Goal: Task Accomplishment & Management: Manage account settings

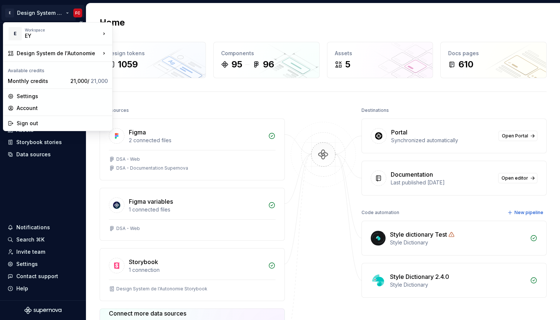
click at [68, 14] on html "E Design System de l'Autonomie FC Home Documentation Analytics Code automation …" at bounding box center [280, 160] width 560 height 320
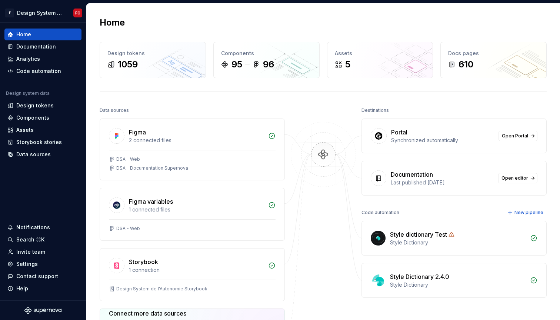
click at [223, 24] on html "E Design System de l'Autonomie FC Home Documentation Analytics Code automation …" at bounding box center [280, 160] width 560 height 320
click at [29, 265] on div "Settings" at bounding box center [26, 264] width 21 height 7
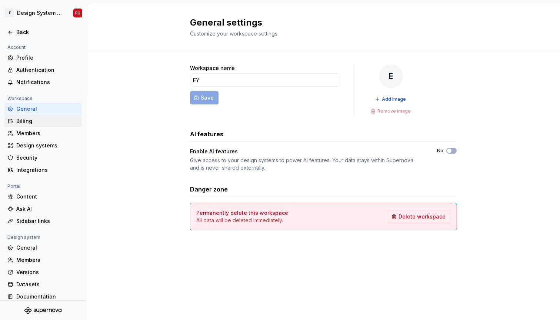
click at [40, 124] on div "Billing" at bounding box center [47, 120] width 62 height 7
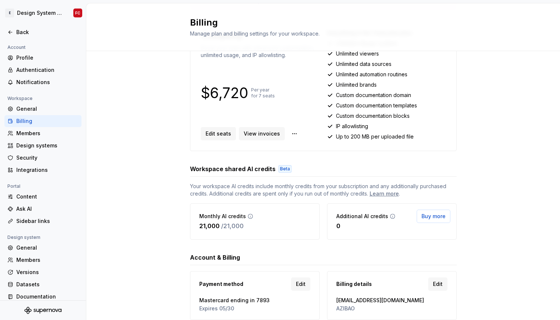
scroll to position [103, 0]
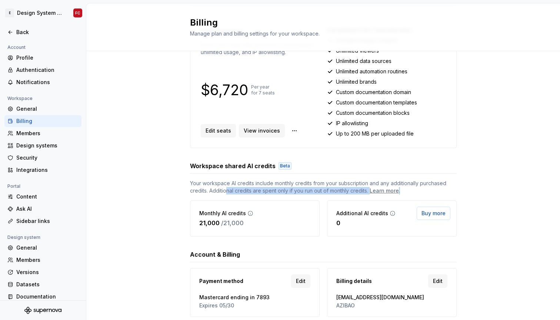
drag, startPoint x: 225, startPoint y: 187, endPoint x: 226, endPoint y: 197, distance: 10.0
click at [226, 197] on div "Your workspace AI credits include monthly credits from your subscription and an…" at bounding box center [323, 208] width 267 height 57
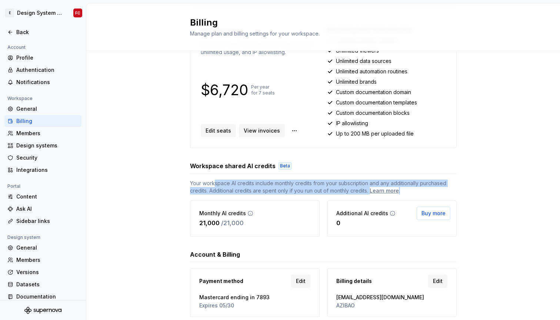
drag, startPoint x: 226, startPoint y: 197, endPoint x: 216, endPoint y: 181, distance: 19.0
click at [216, 182] on div "Your workspace AI credits include monthly credits from your subscription and an…" at bounding box center [323, 208] width 267 height 57
click at [216, 181] on span "Your workspace AI credits include monthly credits from your subscription and an…" at bounding box center [323, 187] width 267 height 15
drag, startPoint x: 216, startPoint y: 181, endPoint x: 220, endPoint y: 199, distance: 18.6
click at [220, 199] on div "Your workspace AI credits include monthly credits from your subscription and an…" at bounding box center [323, 208] width 267 height 57
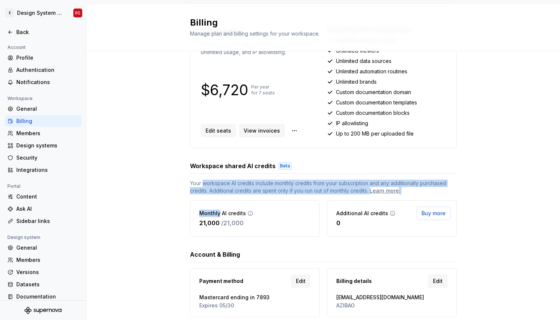
click at [220, 199] on div "Your workspace AI credits include monthly credits from your subscription and an…" at bounding box center [323, 208] width 267 height 57
drag, startPoint x: 220, startPoint y: 199, endPoint x: 189, endPoint y: 184, distance: 34.6
click at [189, 184] on div "Upgrade to Enterprise Want extended support, platform onboarding, a dedicated a…" at bounding box center [323, 146] width 474 height 397
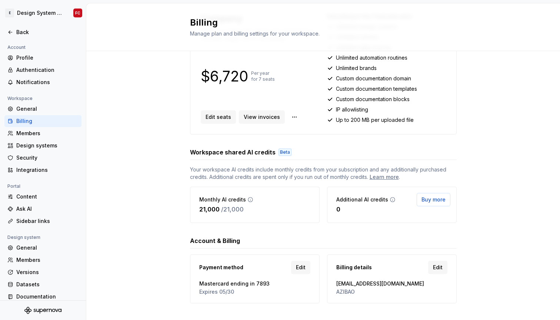
scroll to position [118, 0]
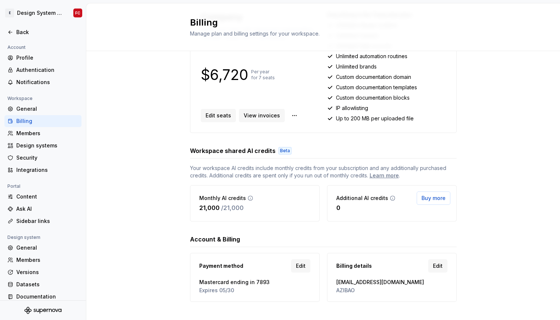
click at [131, 216] on div "Upgrade to Enterprise Want extended support, platform onboarding, a dedicated a…" at bounding box center [323, 131] width 474 height 397
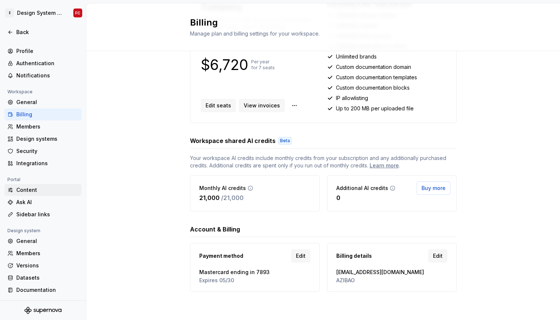
scroll to position [128, 0]
click at [27, 252] on div "Members" at bounding box center [47, 253] width 62 height 7
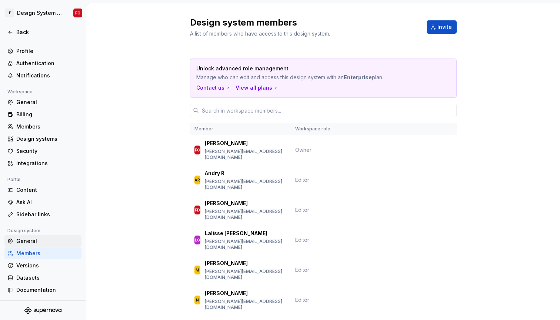
click at [31, 241] on div "General" at bounding box center [47, 241] width 62 height 7
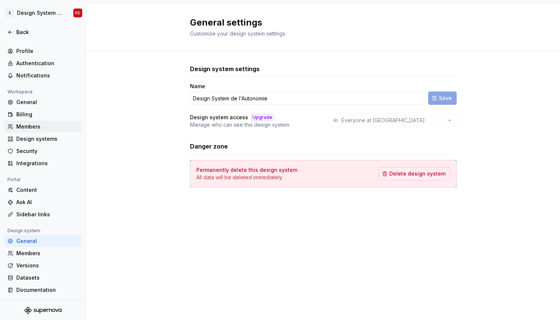
scroll to position [6, 0]
click at [29, 114] on div "Billing" at bounding box center [47, 114] width 62 height 7
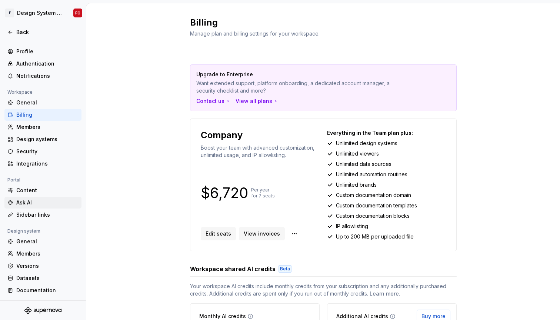
click at [38, 204] on div "Ask AI" at bounding box center [47, 202] width 62 height 7
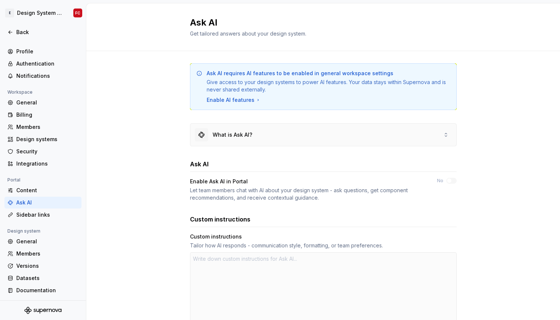
scroll to position [0, 0]
click at [302, 133] on div "What is Ask AI?" at bounding box center [323, 136] width 266 height 22
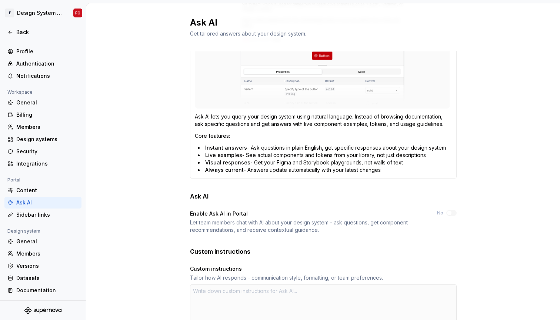
scroll to position [181, 0]
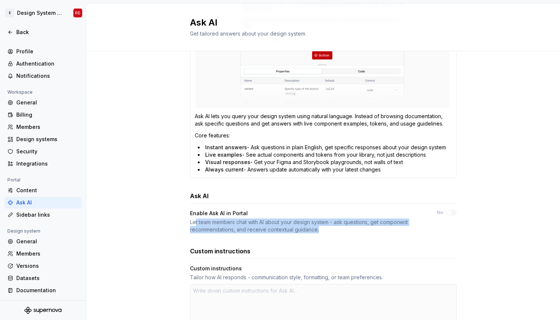
drag, startPoint x: 196, startPoint y: 225, endPoint x: 201, endPoint y: 237, distance: 12.8
click at [201, 237] on div "Ask AI requires AI features to be enabled in general workspace settings Give ac…" at bounding box center [323, 161] width 267 height 556
drag, startPoint x: 201, startPoint y: 237, endPoint x: 191, endPoint y: 216, distance: 22.9
click at [191, 216] on div "Ask AI requires AI features to be enabled in general workspace settings Give ac…" at bounding box center [323, 161] width 267 height 556
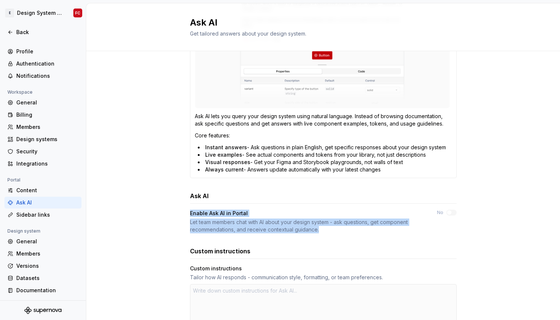
click at [191, 216] on div "Enable Ask AI in Portal" at bounding box center [307, 213] width 234 height 7
drag, startPoint x: 191, startPoint y: 216, endPoint x: 202, endPoint y: 234, distance: 21.1
click at [202, 234] on div "Ask AI requires AI features to be enabled in general workspace settings Give ac…" at bounding box center [323, 161] width 267 height 556
drag, startPoint x: 202, startPoint y: 234, endPoint x: 196, endPoint y: 207, distance: 28.1
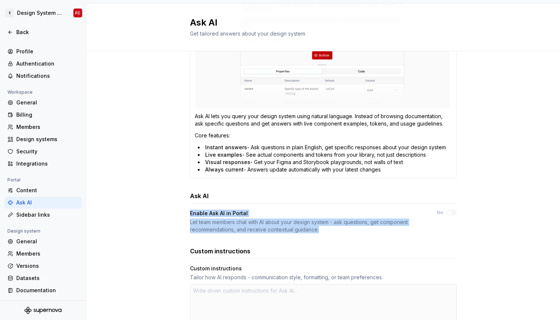
click at [196, 207] on div "Ask AI requires AI features to be enabled in general workspace settings Give ac…" at bounding box center [323, 161] width 267 height 556
click at [196, 207] on div "Ask AI Enable Ask AI in Portal Let team members chat with AI about your design …" at bounding box center [323, 213] width 267 height 42
drag, startPoint x: 196, startPoint y: 207, endPoint x: 201, endPoint y: 233, distance: 26.9
click at [201, 233] on div "Ask AI Enable Ask AI in Portal Let team members chat with AI about your design …" at bounding box center [323, 213] width 267 height 42
click at [201, 233] on div "Let team members chat with AI about your design system - ask questions, get com…" at bounding box center [307, 226] width 234 height 15
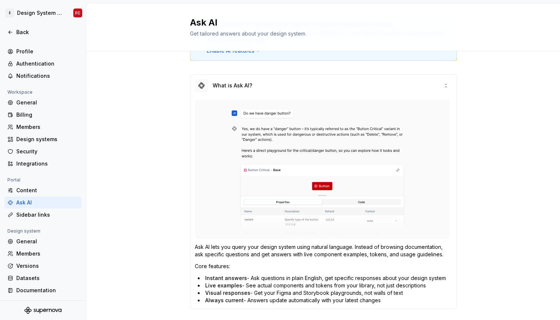
scroll to position [0, 0]
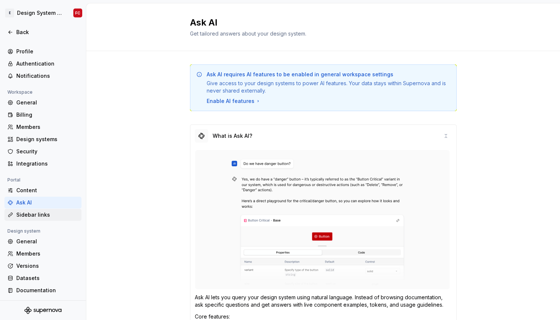
click at [32, 215] on div "Sidebar links" at bounding box center [47, 214] width 62 height 7
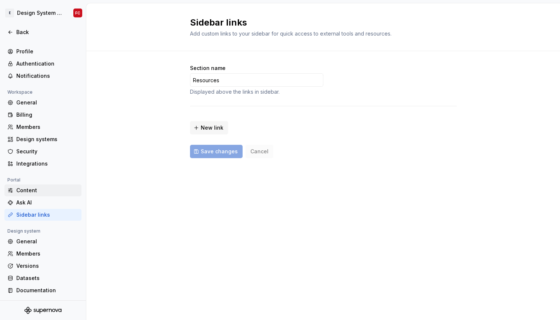
click at [35, 190] on div "Content" at bounding box center [47, 190] width 62 height 7
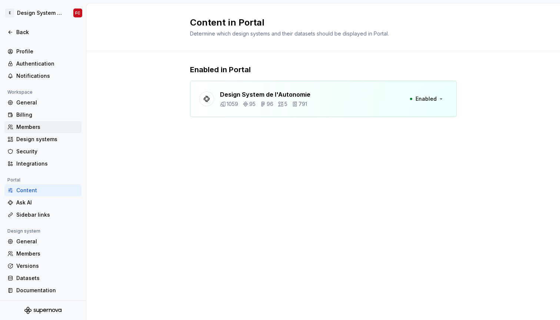
click at [32, 129] on div "Members" at bounding box center [47, 126] width 62 height 7
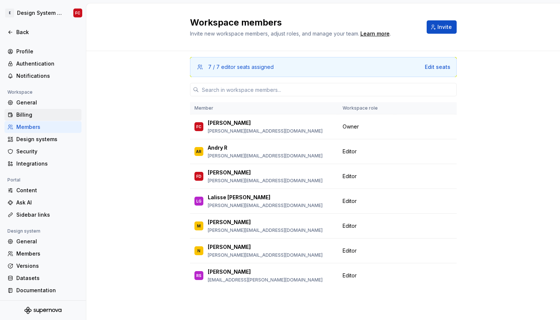
click at [29, 112] on div "Billing" at bounding box center [47, 114] width 62 height 7
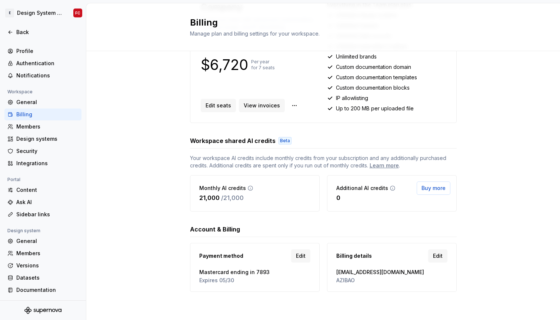
scroll to position [128, 0]
click at [34, 104] on div "General" at bounding box center [47, 102] width 62 height 7
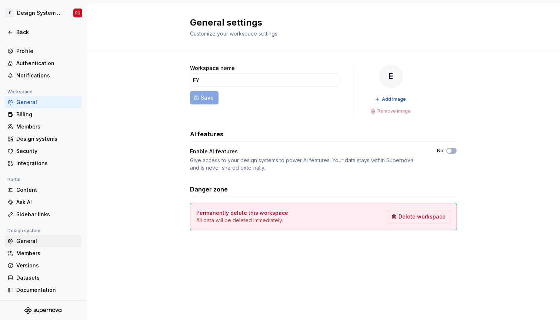
click at [42, 241] on div "General" at bounding box center [47, 241] width 62 height 7
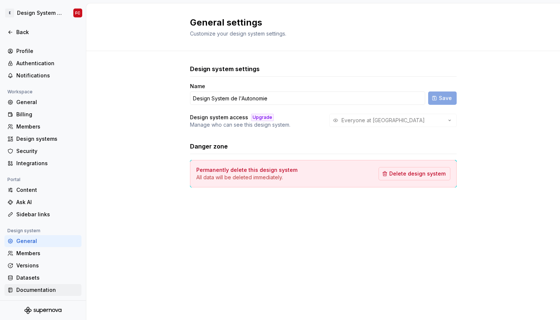
scroll to position [7, 0]
click at [20, 36] on div "Back" at bounding box center [42, 32] width 77 height 12
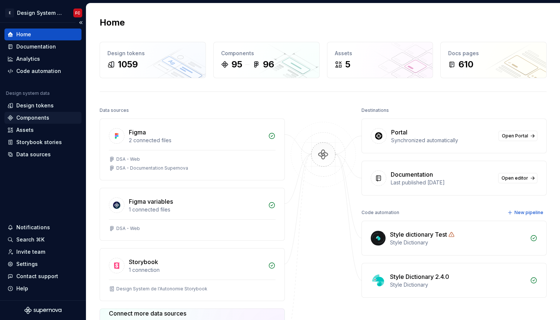
click at [34, 115] on div "Components" at bounding box center [32, 117] width 33 height 7
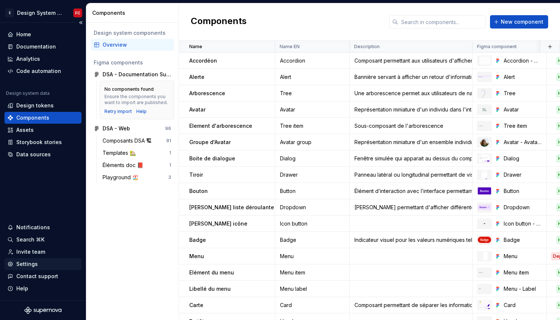
click at [28, 266] on div "Settings" at bounding box center [26, 264] width 21 height 7
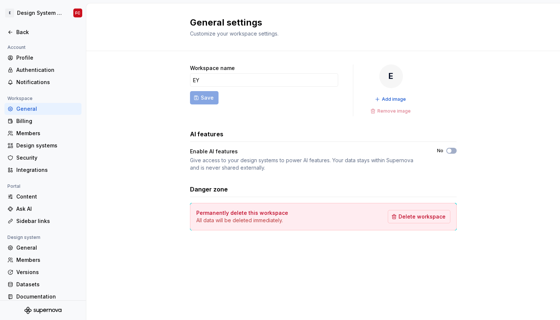
scroll to position [7, 0]
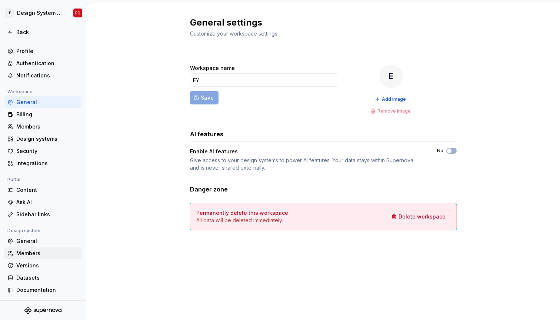
click at [32, 252] on div "Members" at bounding box center [47, 253] width 62 height 7
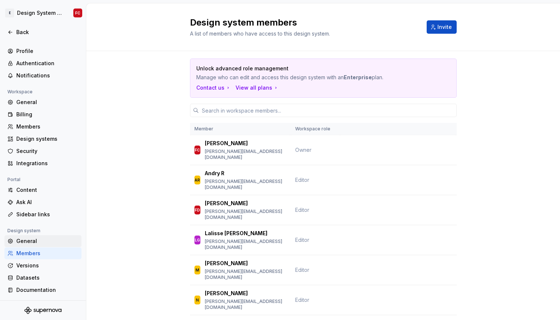
click at [28, 243] on div "General" at bounding box center [47, 241] width 62 height 7
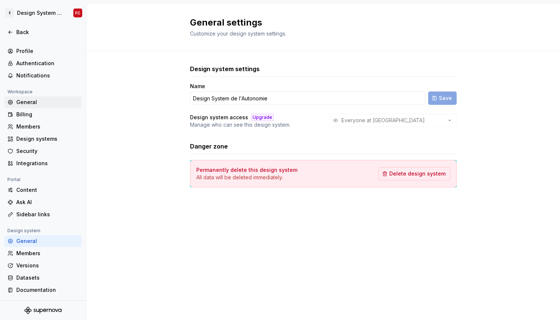
click at [30, 107] on div "General" at bounding box center [42, 102] width 77 height 12
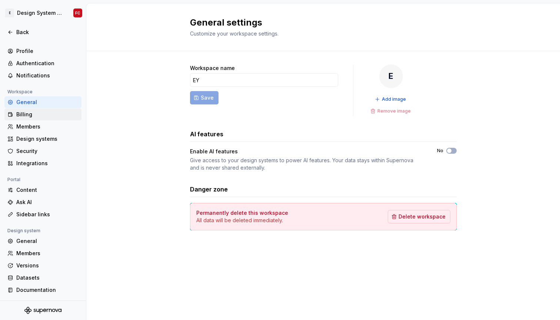
click at [29, 111] on div "Billing" at bounding box center [47, 114] width 62 height 7
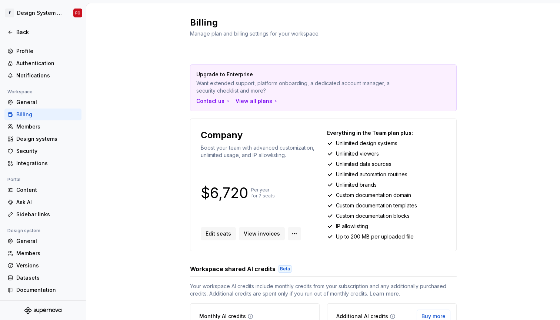
click at [294, 232] on html "E Design System de l'Autonomie FC Back Account Profile Authentication Notificat…" at bounding box center [280, 160] width 560 height 320
click at [288, 198] on html "E Design System de l'Autonomie FC Back Account Profile Authentication Notificat…" at bounding box center [280, 160] width 560 height 320
click at [243, 195] on p "$6,720" at bounding box center [224, 193] width 47 height 9
click at [24, 105] on div "General" at bounding box center [47, 102] width 62 height 7
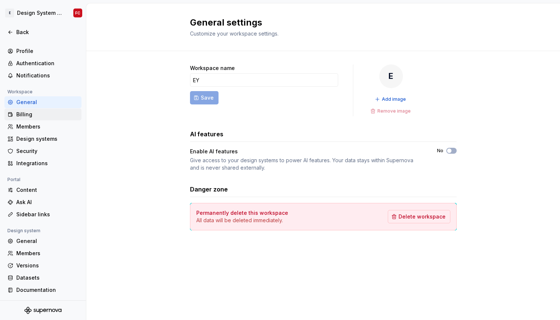
click at [42, 113] on div "Billing" at bounding box center [47, 114] width 62 height 7
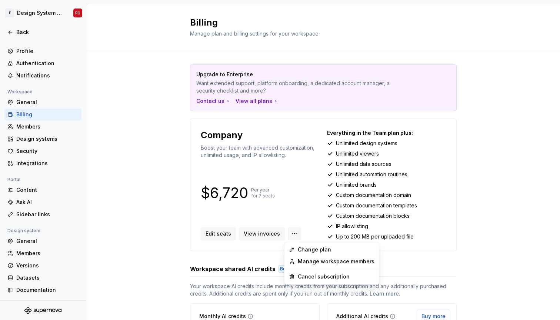
click at [291, 233] on html "E Design System de l'Autonomie FC Back Account Profile Authentication Notificat…" at bounding box center [280, 160] width 560 height 320
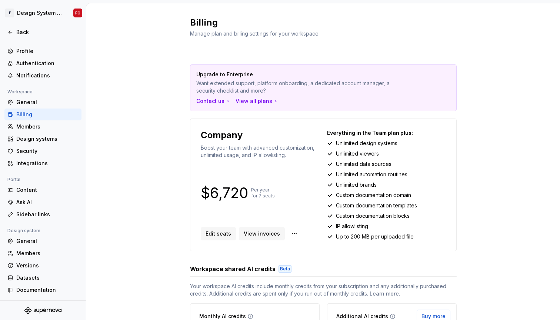
click at [287, 206] on html "E Design System de l'Autonomie FC Back Account Profile Authentication Notificat…" at bounding box center [280, 160] width 560 height 320
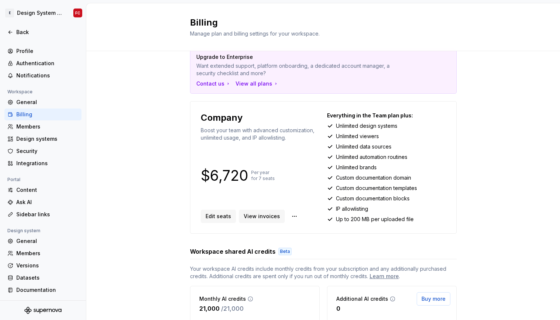
scroll to position [25, 0]
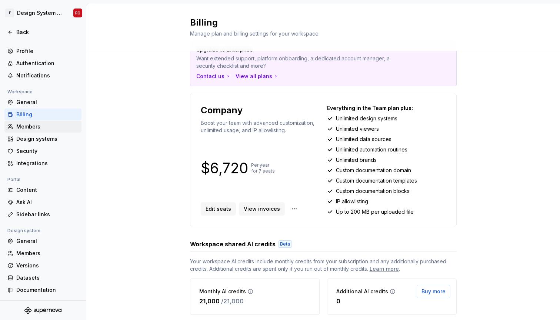
click at [35, 122] on div "Members" at bounding box center [42, 127] width 77 height 12
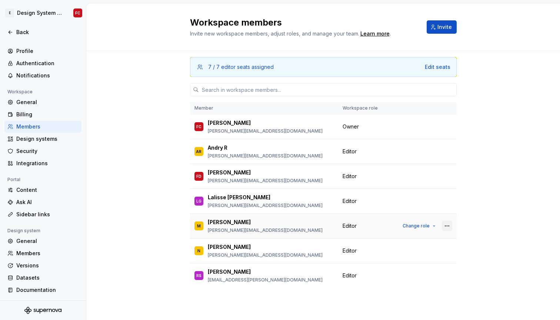
click at [450, 227] on button "button" at bounding box center [447, 226] width 10 height 10
click at [419, 239] on div "Remove from workspace" at bounding box center [402, 240] width 64 height 7
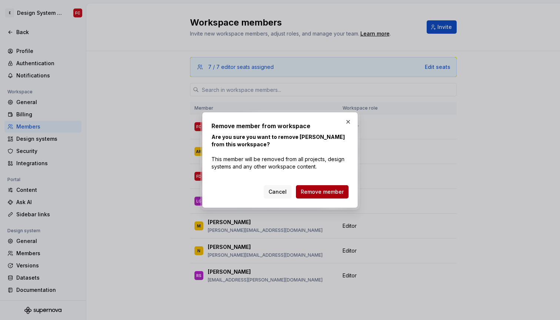
click at [334, 192] on span "Remove member" at bounding box center [322, 191] width 43 height 7
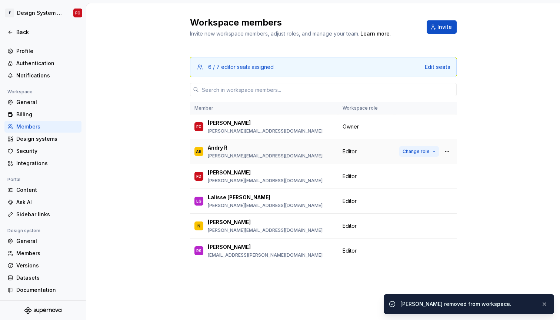
click at [425, 152] on span "Change role" at bounding box center [416, 152] width 27 height 6
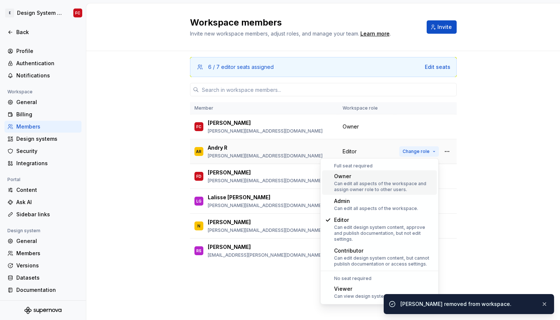
click at [425, 152] on span "Change role" at bounding box center [416, 152] width 27 height 6
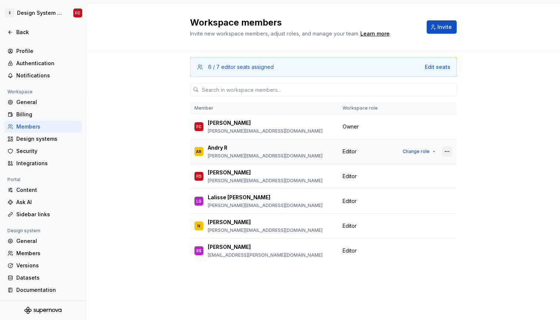
click at [450, 154] on button "button" at bounding box center [447, 151] width 10 height 10
click at [405, 168] on div "Remove from workspace" at bounding box center [402, 165] width 64 height 7
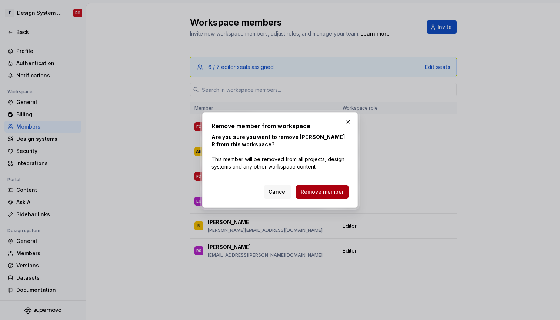
click at [327, 193] on span "Remove member" at bounding box center [322, 191] width 43 height 7
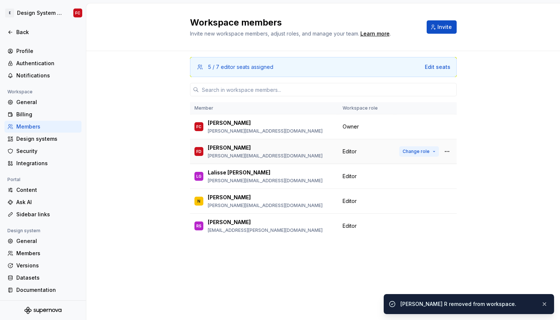
click at [425, 153] on span "Change role" at bounding box center [416, 152] width 27 height 6
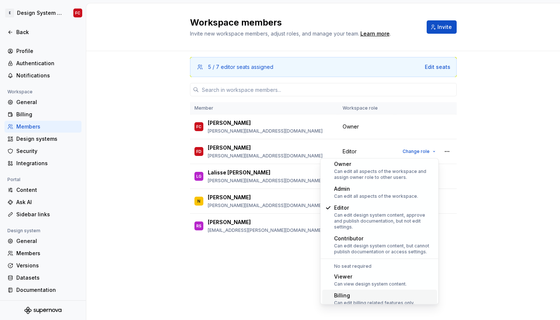
scroll to position [12, 0]
click at [430, 153] on button "Change role" at bounding box center [420, 151] width 40 height 10
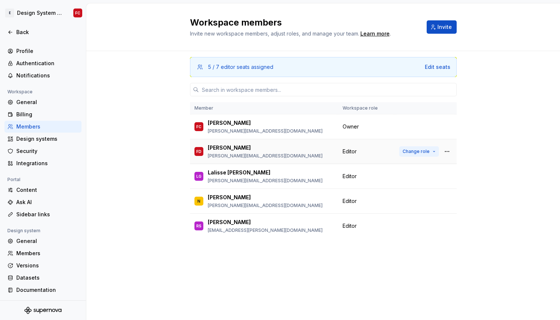
click at [430, 153] on button "Change role" at bounding box center [420, 151] width 40 height 10
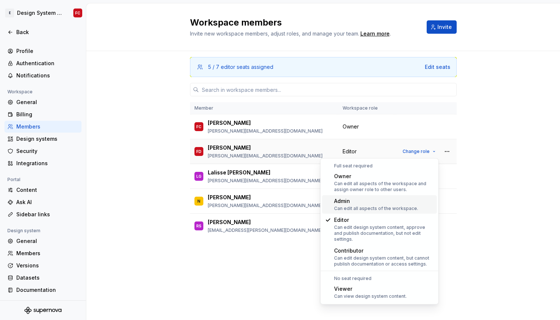
scroll to position [0, 0]
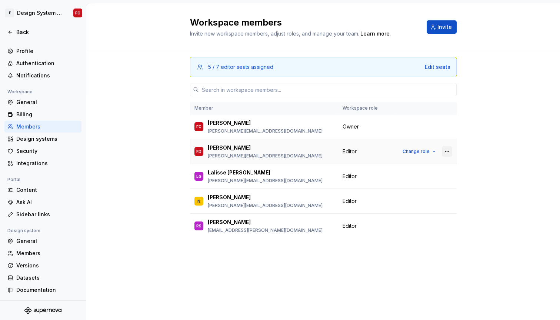
click at [447, 149] on button "button" at bounding box center [447, 151] width 10 height 10
click at [407, 165] on div "Remove from workspace" at bounding box center [402, 165] width 64 height 7
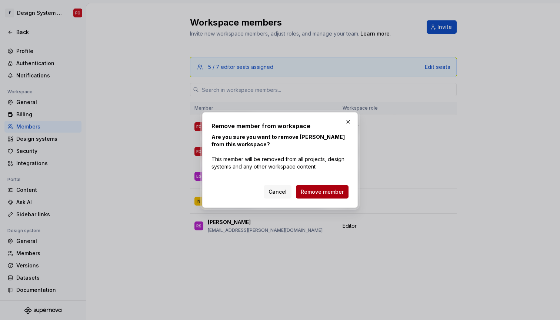
click at [323, 191] on span "Remove member" at bounding box center [322, 191] width 43 height 7
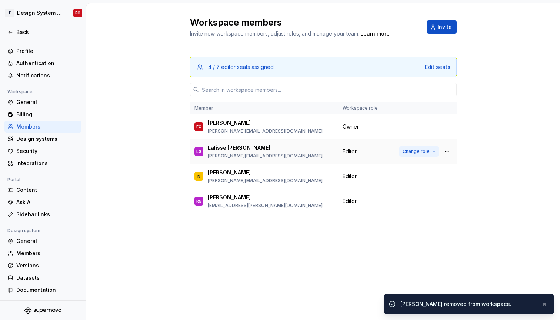
click at [428, 150] on span "Change role" at bounding box center [416, 152] width 27 height 6
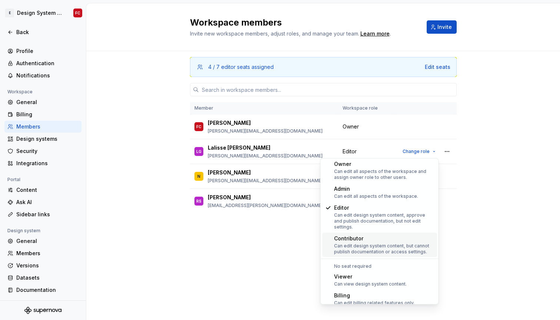
scroll to position [12, 0]
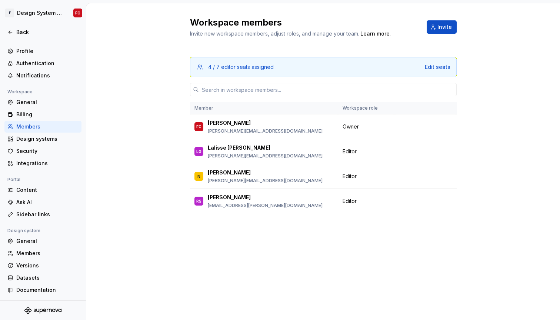
click at [263, 236] on div "4 / 7 editor seats assigned Edit seats Member Workspace role [PERSON_NAME] [PER…" at bounding box center [323, 171] width 267 height 241
click at [417, 200] on span "Change role" at bounding box center [416, 201] width 27 height 6
click at [133, 149] on div "4 / 7 editor seats assigned Edit seats Member Workspace role [PERSON_NAME] [PER…" at bounding box center [323, 185] width 474 height 269
click at [31, 114] on div "Billing" at bounding box center [47, 114] width 62 height 7
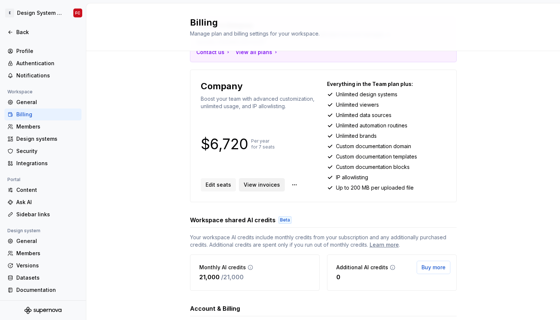
scroll to position [46, 0]
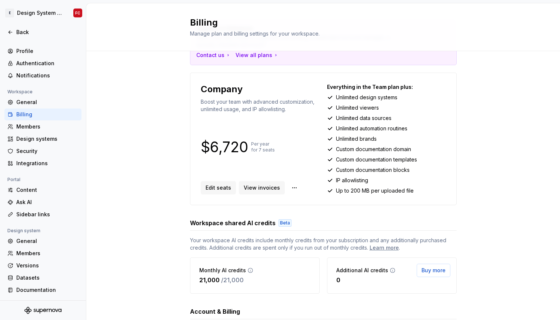
click at [243, 87] on div "Company" at bounding box center [260, 89] width 119 height 12
click at [232, 87] on p "Company" at bounding box center [222, 89] width 42 height 12
click at [268, 147] on p "Per year for 7 seats" at bounding box center [263, 147] width 24 height 12
click at [230, 147] on p "$6,720" at bounding box center [224, 147] width 47 height 9
click at [259, 148] on p "Per year for 7 seats" at bounding box center [263, 147] width 24 height 12
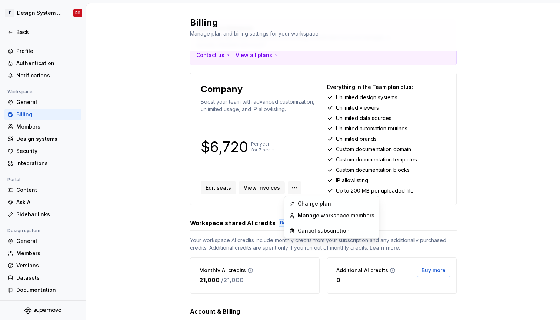
click at [289, 187] on html "E Design System de l'Autonomie FC Back Account Profile Authentication Notificat…" at bounding box center [280, 160] width 560 height 320
click at [296, 153] on html "E Design System de l'Autonomie FC Back Account Profile Authentication Notificat…" at bounding box center [280, 160] width 560 height 320
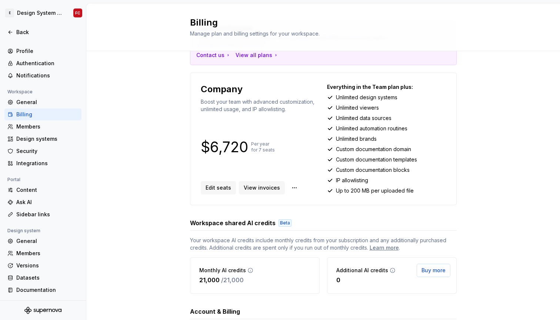
click at [305, 162] on div "Company Boost your team with advanced customization, unlimited usage, and IP al…" at bounding box center [260, 138] width 119 height 111
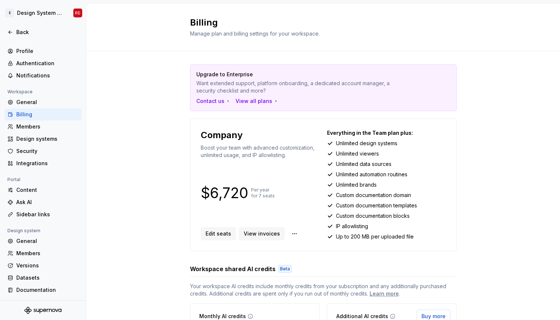
scroll to position [0, 0]
click at [249, 103] on div "View all plans" at bounding box center [257, 100] width 43 height 7
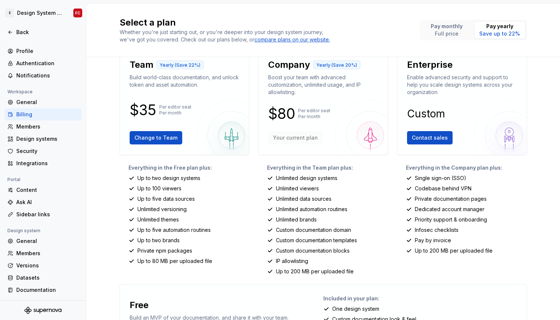
scroll to position [19, 0]
click at [36, 101] on div "General" at bounding box center [47, 102] width 62 height 7
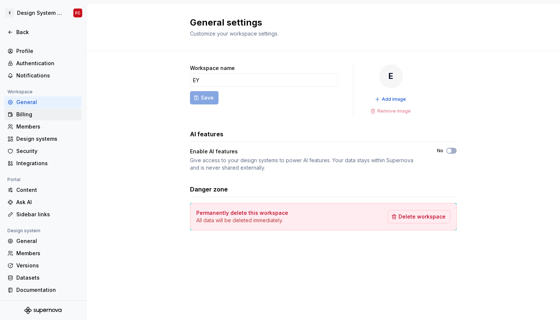
click at [35, 118] on div "Billing" at bounding box center [42, 115] width 77 height 12
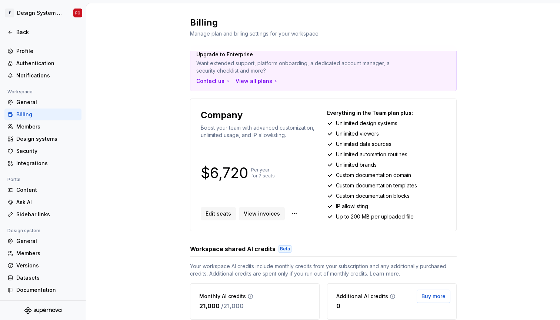
scroll to position [21, 0]
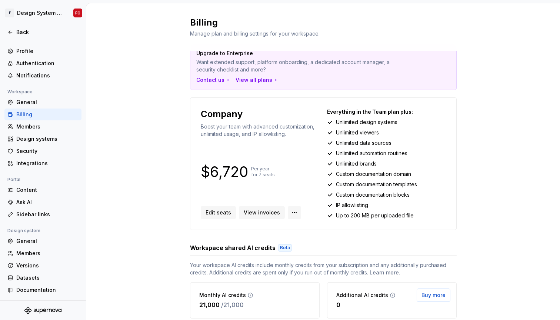
click at [292, 211] on html "E Design System de l'Autonomie FC Back Account Profile Authentication Notificat…" at bounding box center [280, 160] width 560 height 320
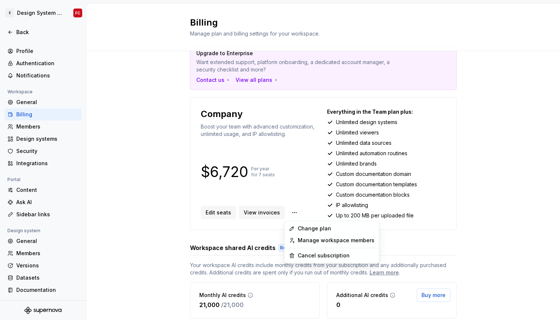
click at [289, 153] on html "E Design System de l'Autonomie FC Back Account Profile Authentication Notificat…" at bounding box center [280, 160] width 560 height 320
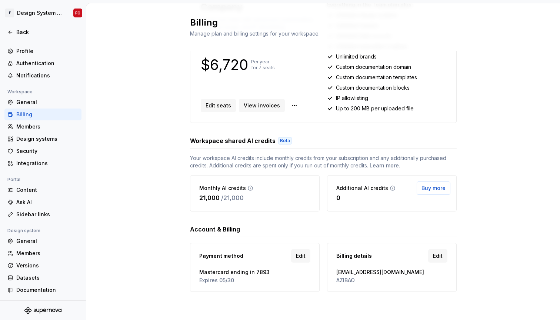
scroll to position [128, 0]
click at [436, 256] on span "Edit" at bounding box center [438, 255] width 10 height 7
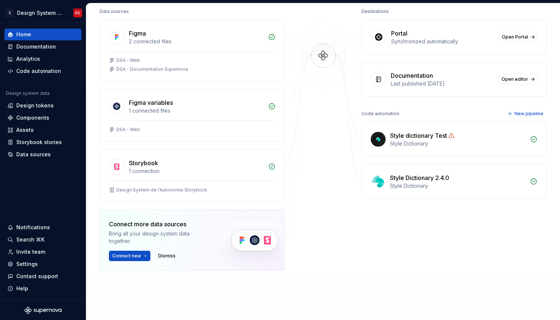
scroll to position [89, 0]
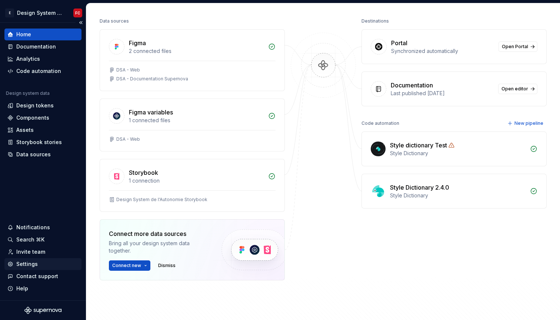
click at [29, 262] on div "Settings" at bounding box center [26, 264] width 21 height 7
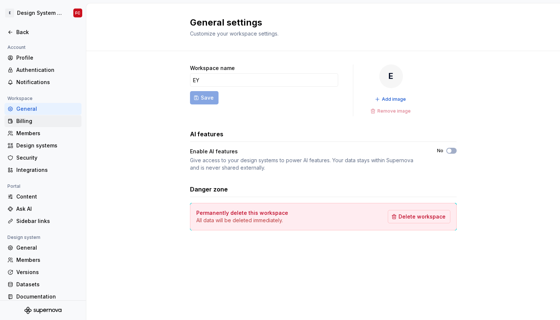
click at [32, 125] on div "Billing" at bounding box center [47, 120] width 62 height 7
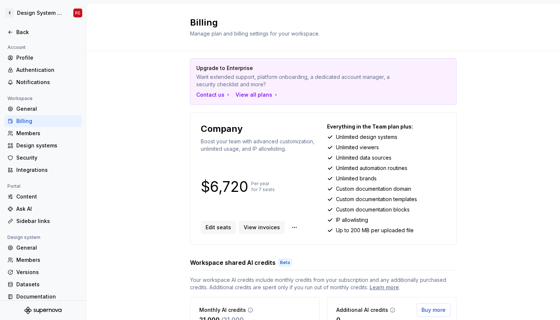
scroll to position [10, 0]
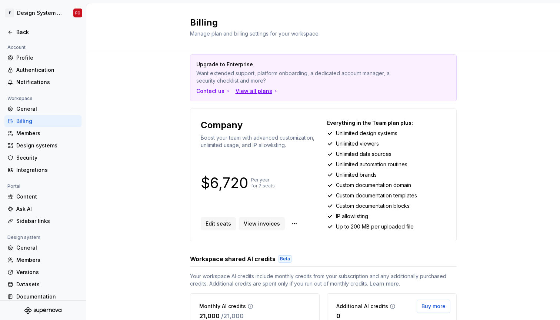
click at [254, 93] on div "View all plans" at bounding box center [257, 90] width 43 height 7
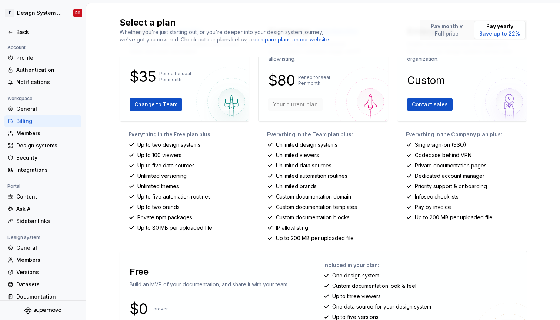
scroll to position [46, 0]
